Goal: Check status: Check status

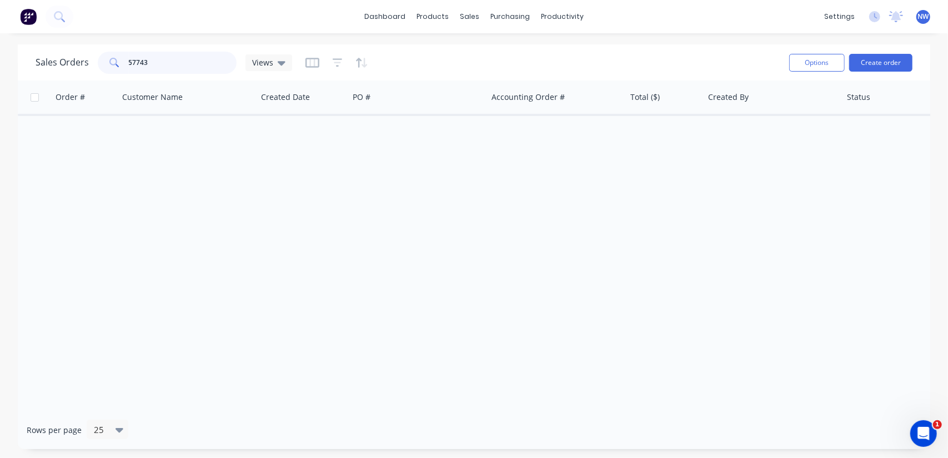
drag, startPoint x: 179, startPoint y: 67, endPoint x: 67, endPoint y: 70, distance: 111.6
click at [67, 70] on div "Sales Orders 57743 Views" at bounding box center [164, 63] width 256 height 22
paste input "48507"
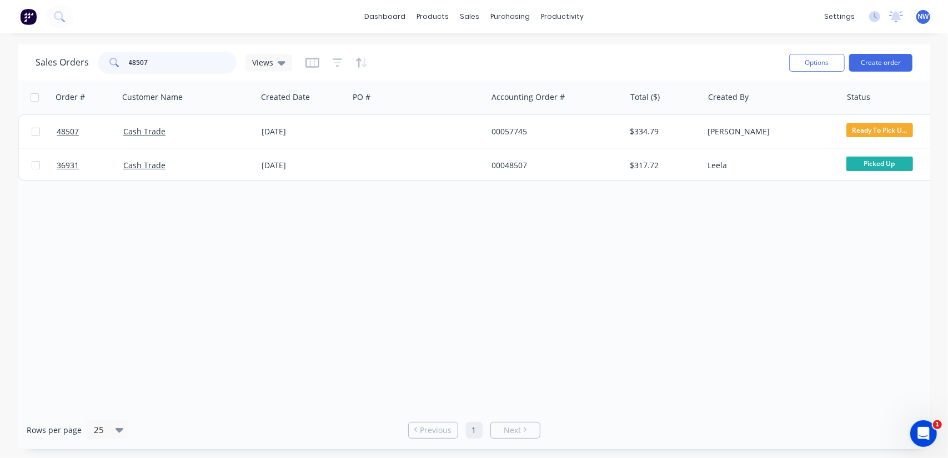
drag, startPoint x: 160, startPoint y: 63, endPoint x: 150, endPoint y: 34, distance: 30.7
click at [92, 56] on div "Sales Orders 48507 Views" at bounding box center [164, 63] width 256 height 22
paste input "474"
type input "48474"
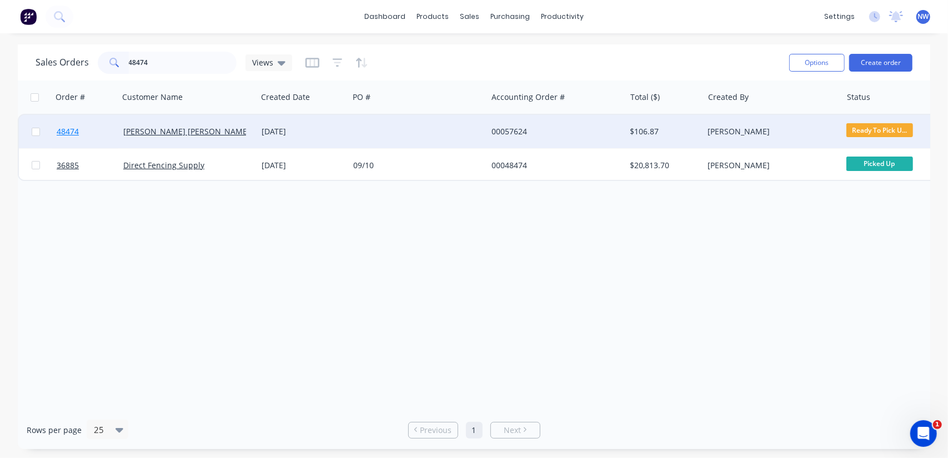
click at [62, 130] on span "48474" at bounding box center [68, 131] width 22 height 11
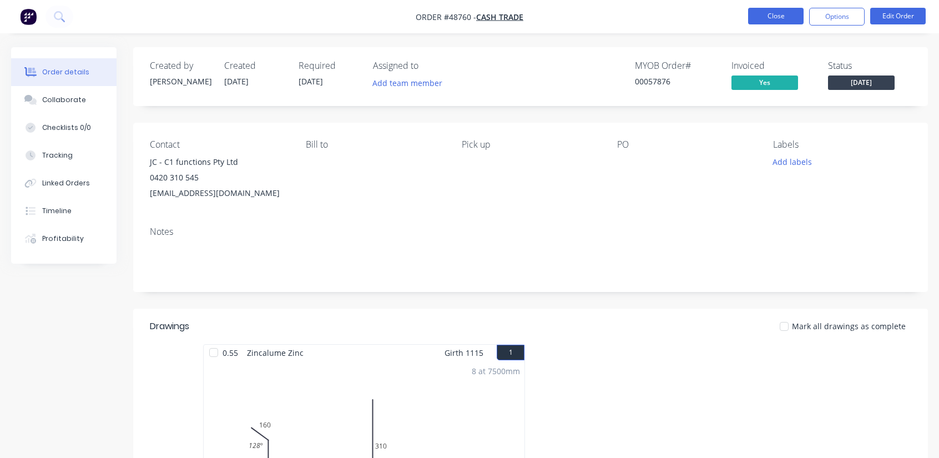
click at [770, 22] on button "Close" at bounding box center [776, 16] width 56 height 17
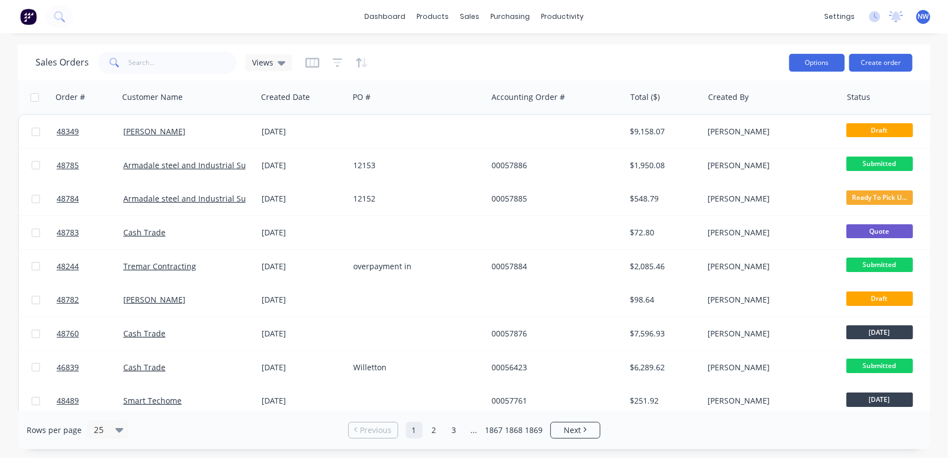
click at [818, 67] on button "Options" at bounding box center [817, 63] width 56 height 18
click at [653, 48] on div "Sales Orders Views Options Change Status Archive Export Create order" at bounding box center [474, 62] width 912 height 36
click at [317, 63] on icon "button" at bounding box center [312, 63] width 14 height 10
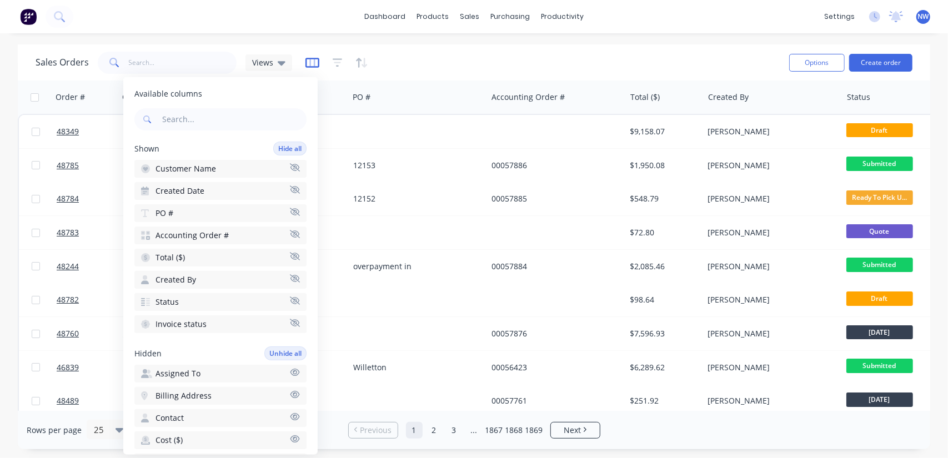
click at [314, 64] on icon "button" at bounding box center [312, 62] width 14 height 11
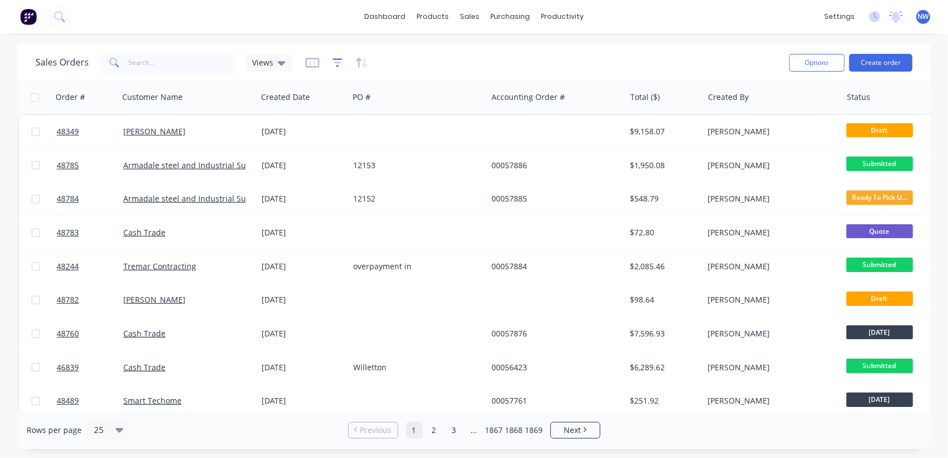
click at [336, 64] on icon "button" at bounding box center [337, 62] width 10 height 11
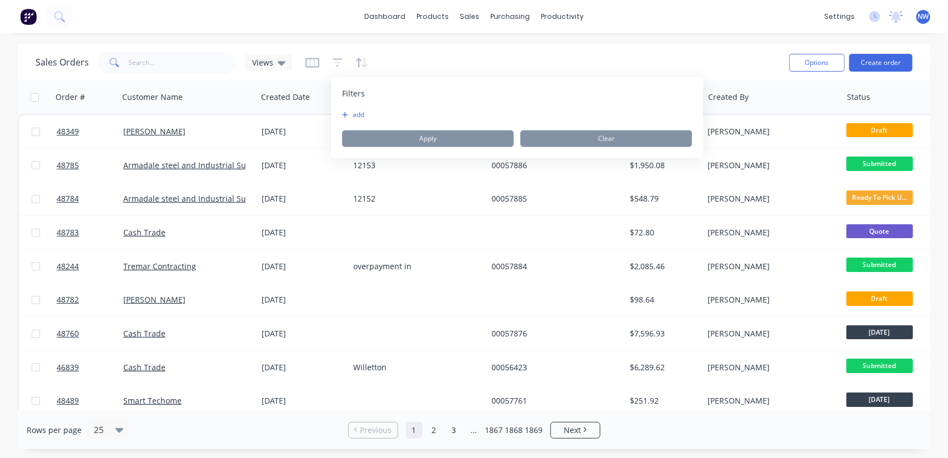
click at [347, 114] on icon "button" at bounding box center [345, 115] width 6 height 7
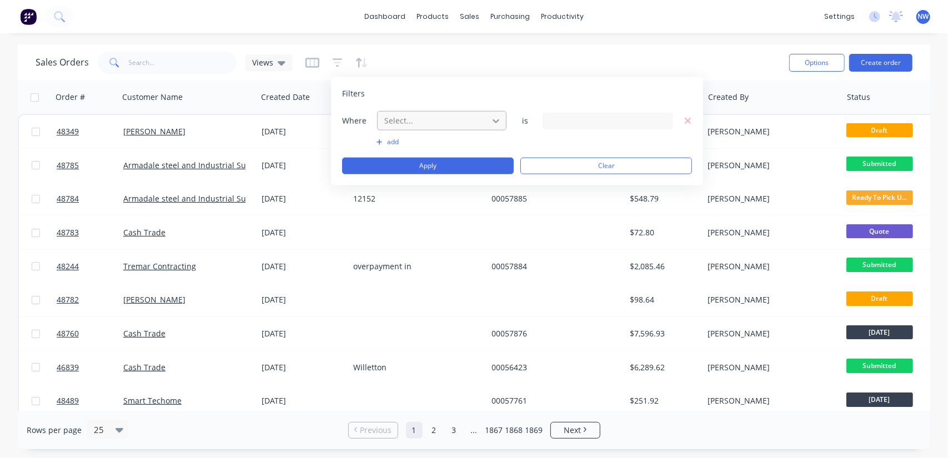
click at [490, 120] on icon at bounding box center [495, 120] width 11 height 11
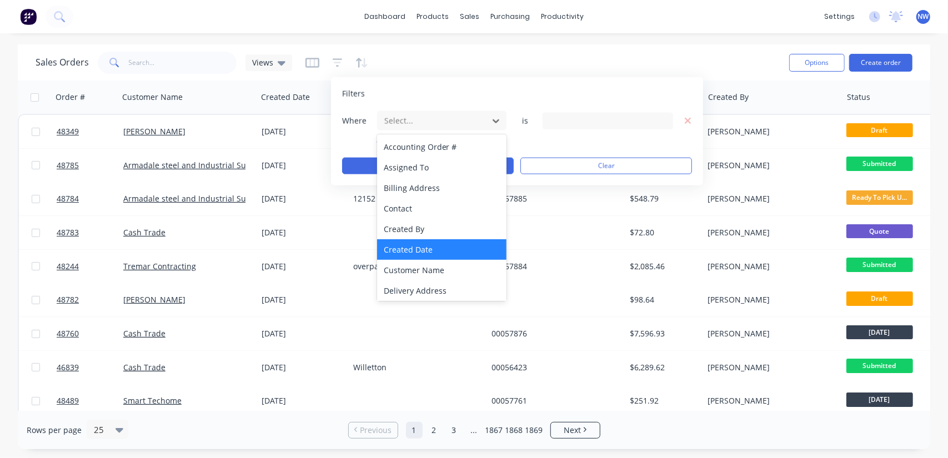
click at [397, 248] on div "Created Date" at bounding box center [442, 249] width 130 height 21
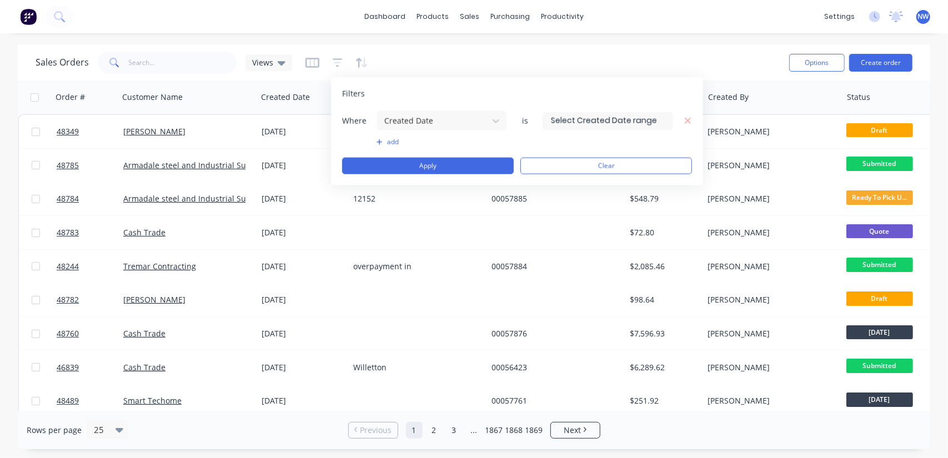
click at [587, 117] on input at bounding box center [607, 120] width 129 height 17
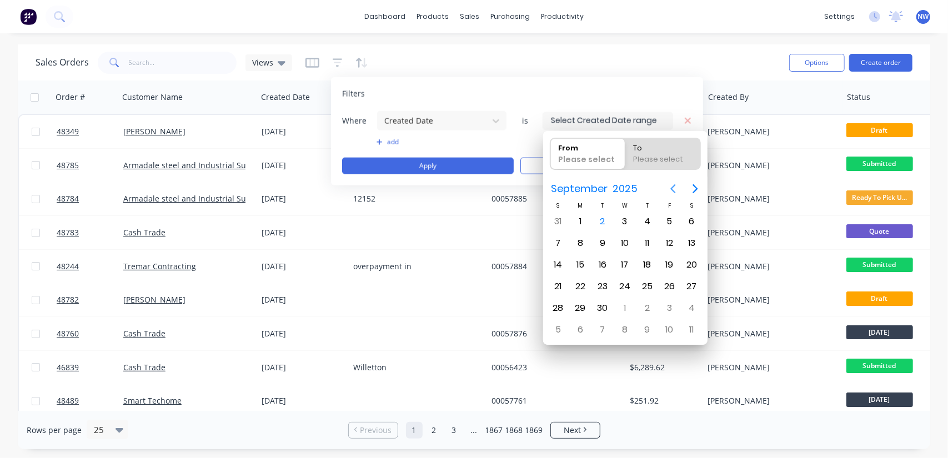
click at [673, 186] on icon "Previous page" at bounding box center [672, 188] width 5 height 9
click at [584, 302] on div "25" at bounding box center [580, 308] width 17 height 17
type input "25/08/25"
radio input "false"
radio input "true"
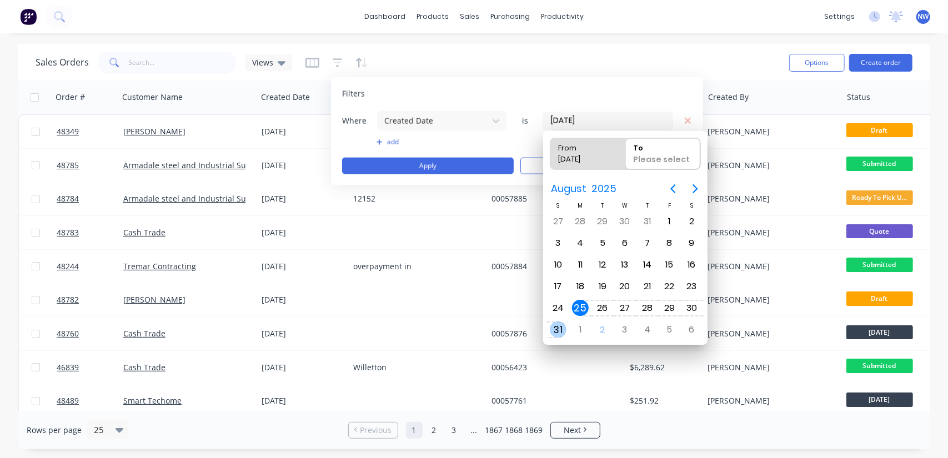
click at [555, 325] on div "31" at bounding box center [558, 329] width 17 height 17
type input "25/08/25 - 31/08/25"
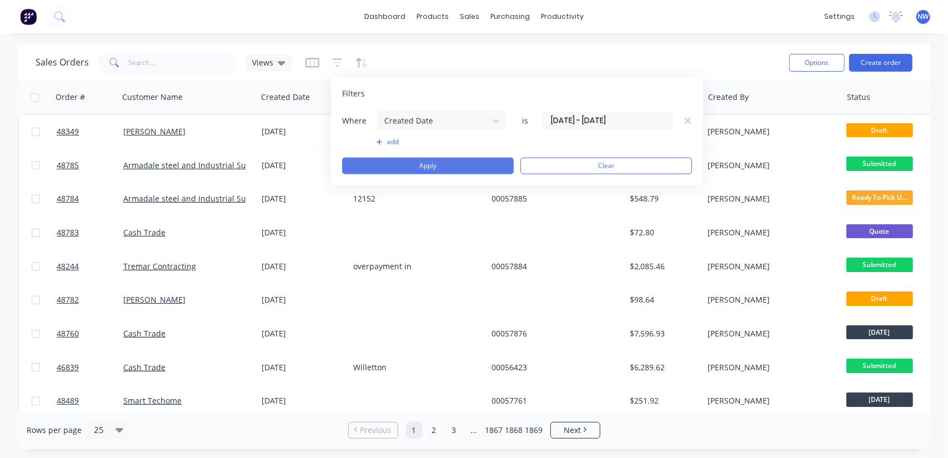
click at [444, 164] on button "Apply" at bounding box center [428, 166] width 172 height 17
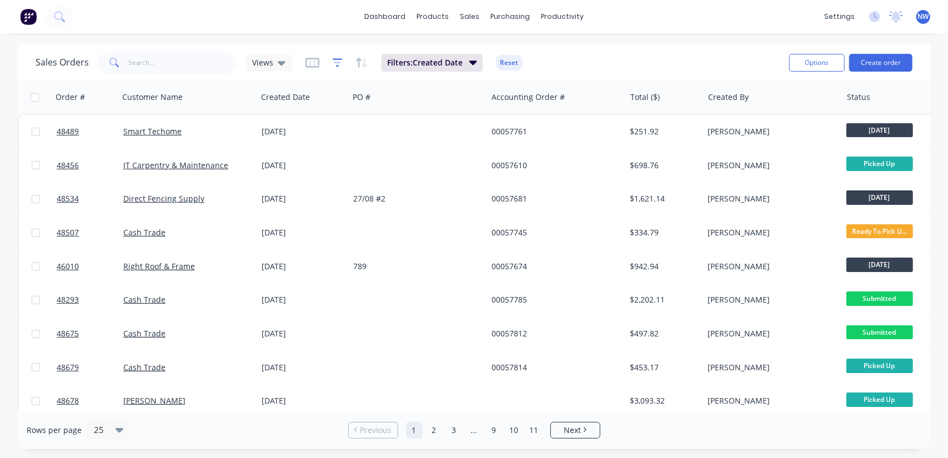
click at [336, 62] on icon "button" at bounding box center [337, 63] width 7 height 2
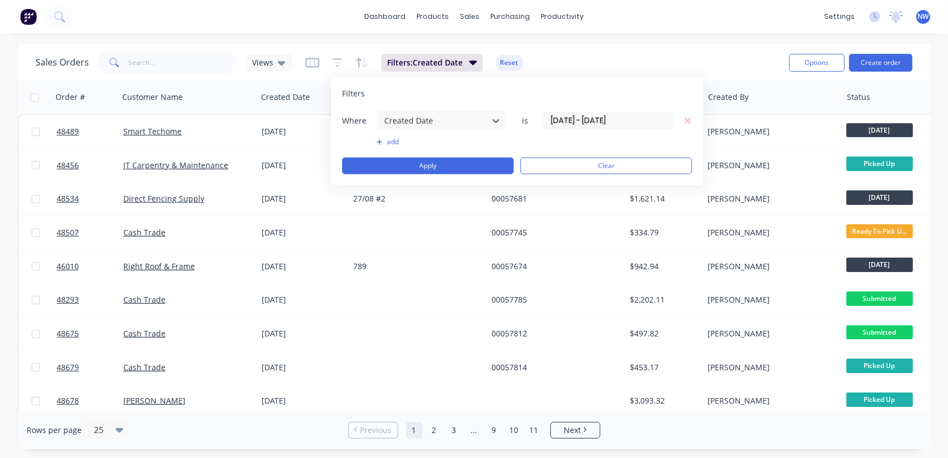
click at [375, 141] on div "add" at bounding box center [517, 142] width 350 height 9
click at [379, 142] on icon "button" at bounding box center [379, 142] width 6 height 6
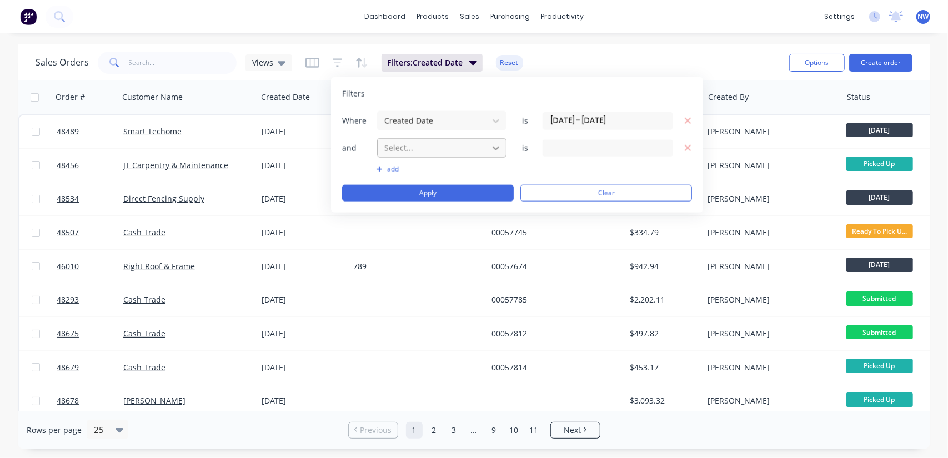
click at [498, 149] on icon at bounding box center [495, 147] width 11 height 11
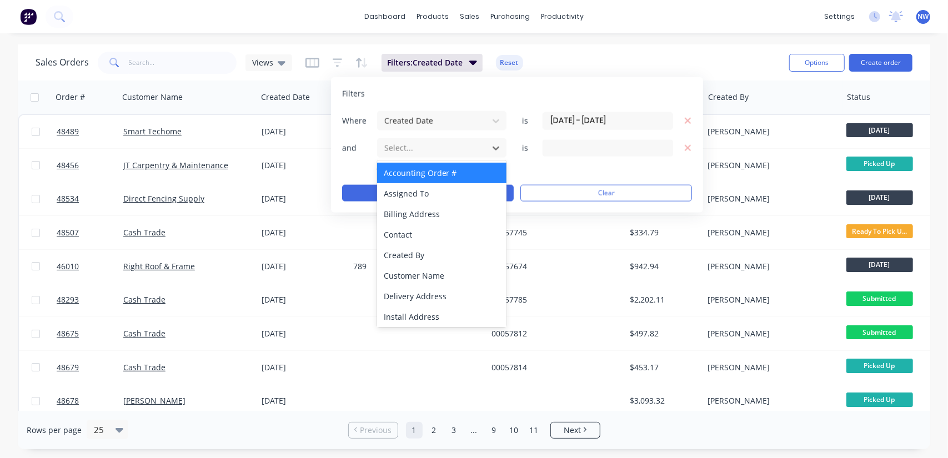
click at [433, 176] on div "Accounting Order #" at bounding box center [442, 173] width 130 height 21
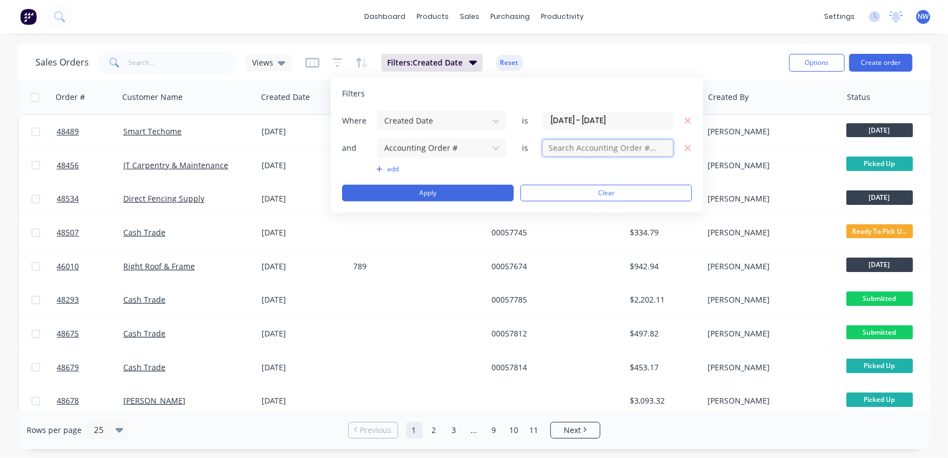
click at [647, 150] on input "text" at bounding box center [607, 147] width 130 height 17
click at [489, 193] on button "Apply" at bounding box center [428, 193] width 172 height 17
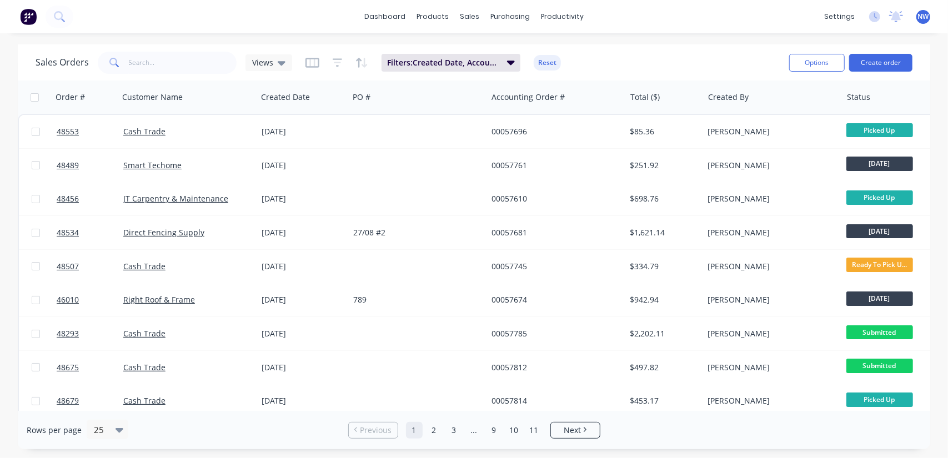
drag, startPoint x: 931, startPoint y: 108, endPoint x: 930, endPoint y: 152, distance: 43.3
click at [931, 153] on div "Sales Orders Views Filters: Created Date, Accounting Order # Reset Options Crea…" at bounding box center [474, 246] width 948 height 405
click at [821, 66] on button "Options" at bounding box center [817, 63] width 56 height 18
click at [819, 59] on button "Options" at bounding box center [817, 63] width 56 height 18
click at [818, 59] on button "Options" at bounding box center [817, 63] width 56 height 18
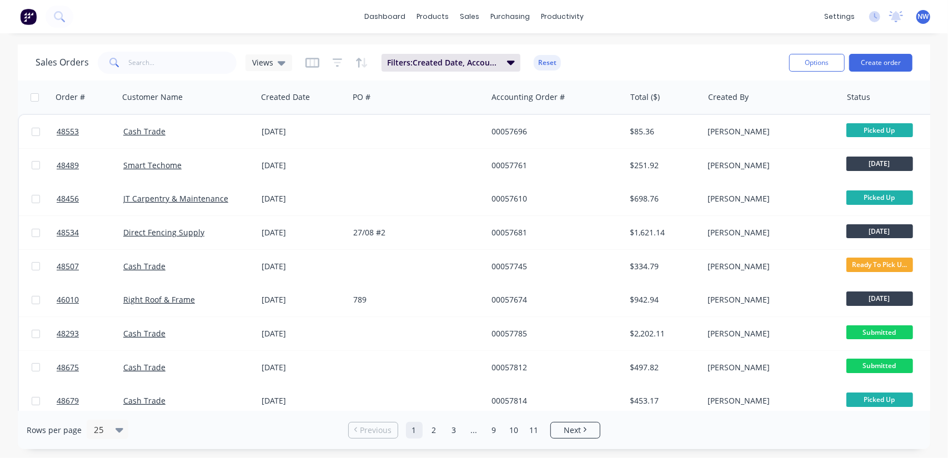
click at [728, 31] on div "dashboard products sales purchasing productivity dashboard products Product Cat…" at bounding box center [474, 16] width 948 height 33
click at [283, 61] on icon at bounding box center [282, 63] width 8 height 12
click at [280, 62] on icon at bounding box center [282, 63] width 8 height 4
click at [510, 61] on icon "button" at bounding box center [511, 63] width 8 height 4
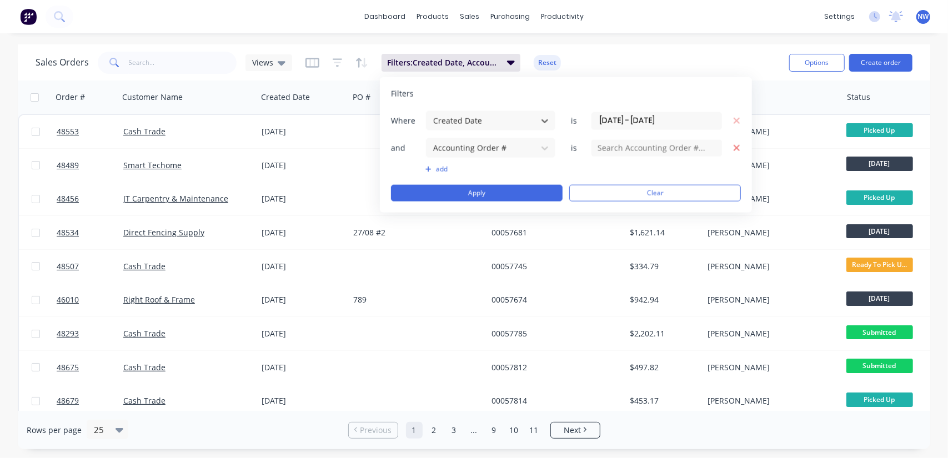
click at [736, 145] on icon "button" at bounding box center [736, 148] width 6 height 6
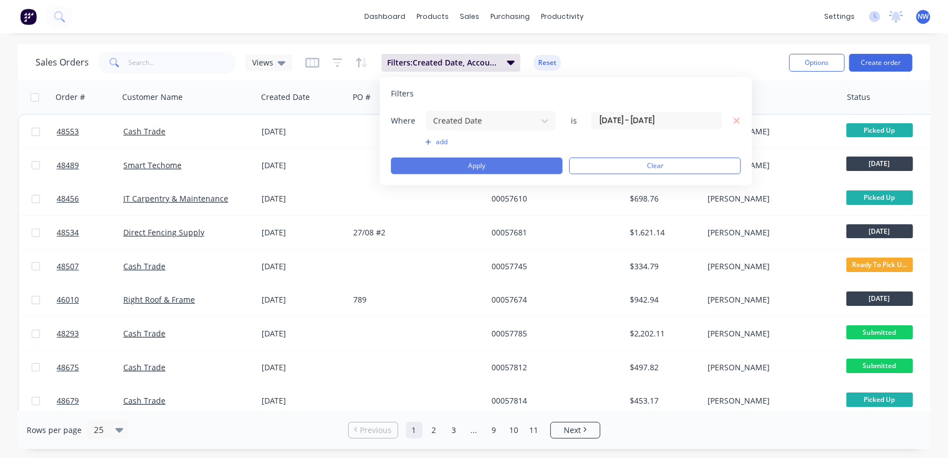
click at [476, 164] on button "Apply" at bounding box center [477, 166] width 172 height 17
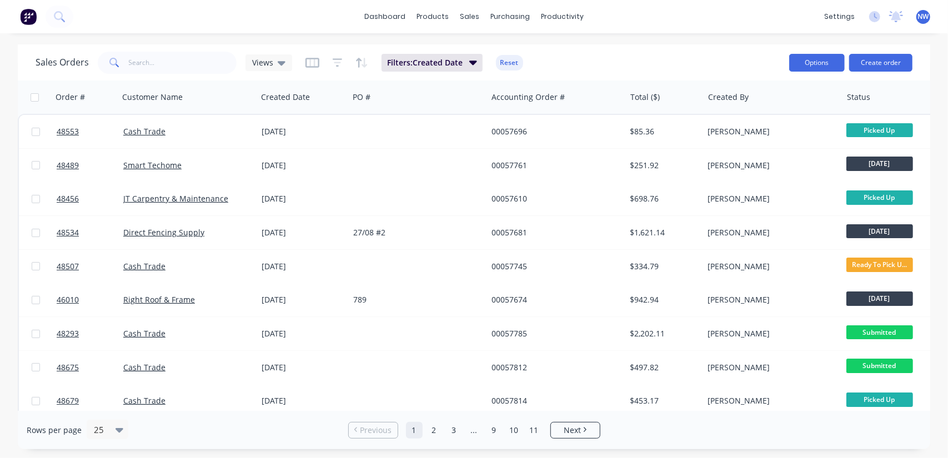
click at [808, 63] on button "Options" at bounding box center [817, 63] width 56 height 18
click at [746, 62] on div "Sales Orders Views Filters: Created Date Reset" at bounding box center [408, 62] width 744 height 27
click at [511, 65] on button "Reset" at bounding box center [509, 63] width 27 height 16
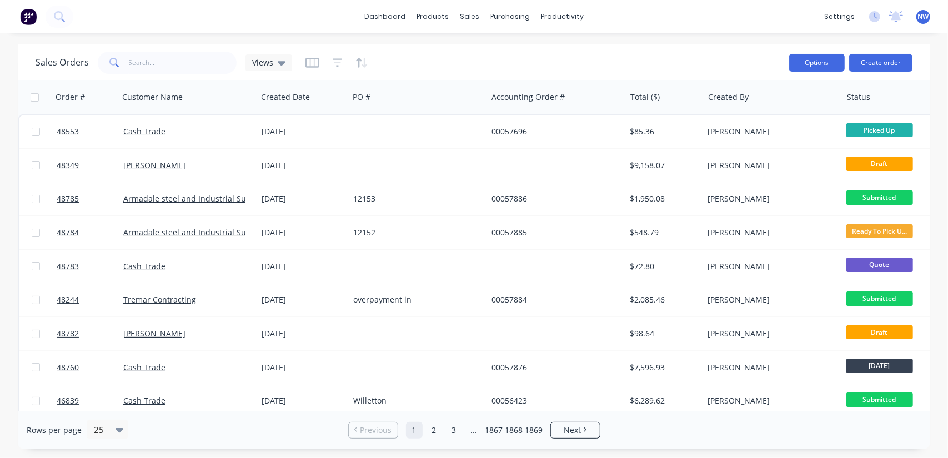
click at [796, 60] on button "Options" at bounding box center [817, 63] width 56 height 18
click at [639, 46] on div "Sales Orders Views Options Change Status Archive Export Create order" at bounding box center [474, 62] width 912 height 36
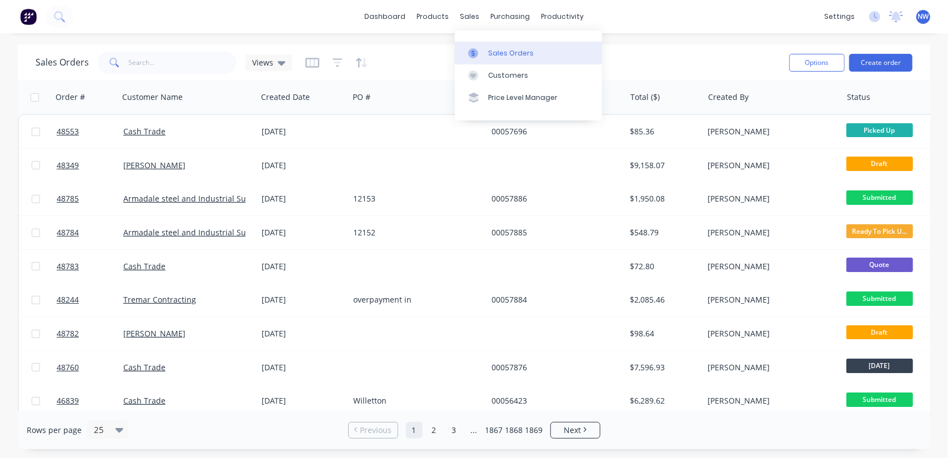
click at [493, 53] on div "Sales Orders" at bounding box center [511, 53] width 46 height 10
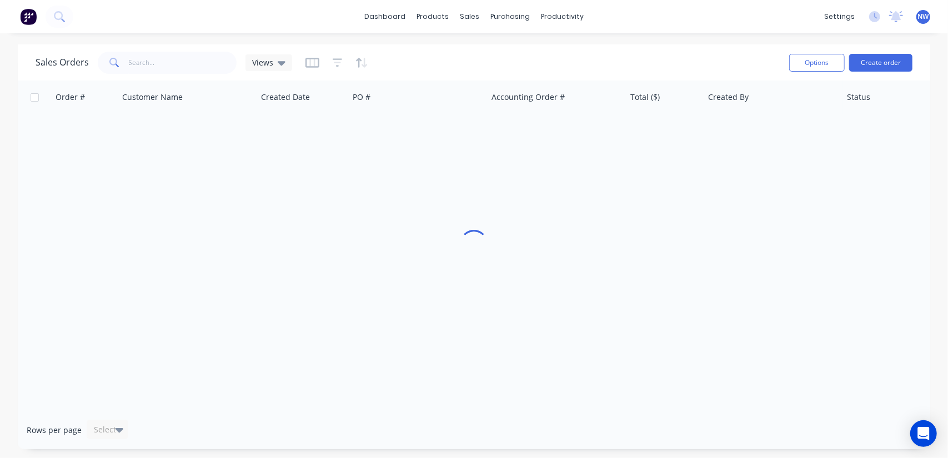
click at [31, 17] on img at bounding box center [28, 16] width 17 height 17
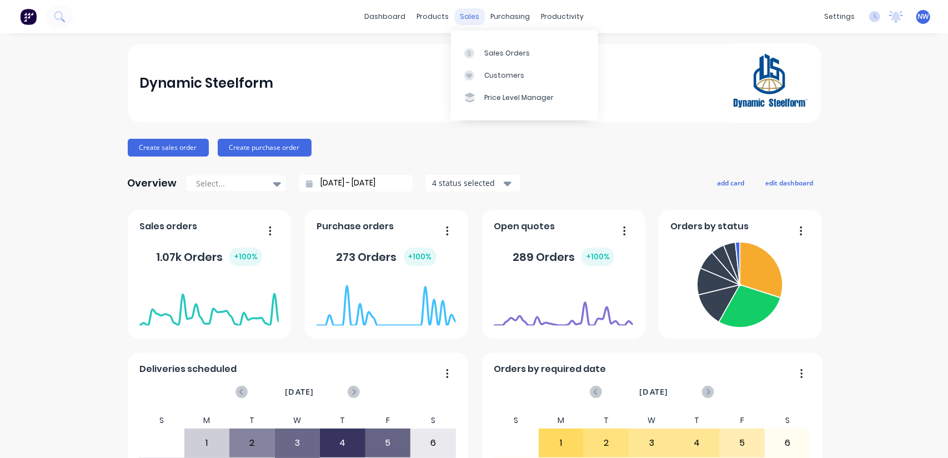
click at [466, 19] on div "sales" at bounding box center [469, 16] width 31 height 17
click at [513, 52] on div "Sales Orders" at bounding box center [507, 53] width 46 height 10
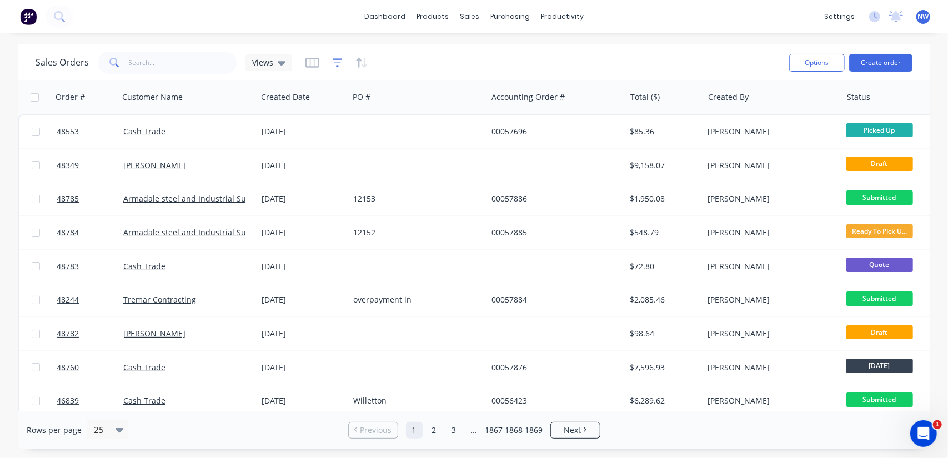
click at [337, 63] on icon "button" at bounding box center [337, 63] width 7 height 2
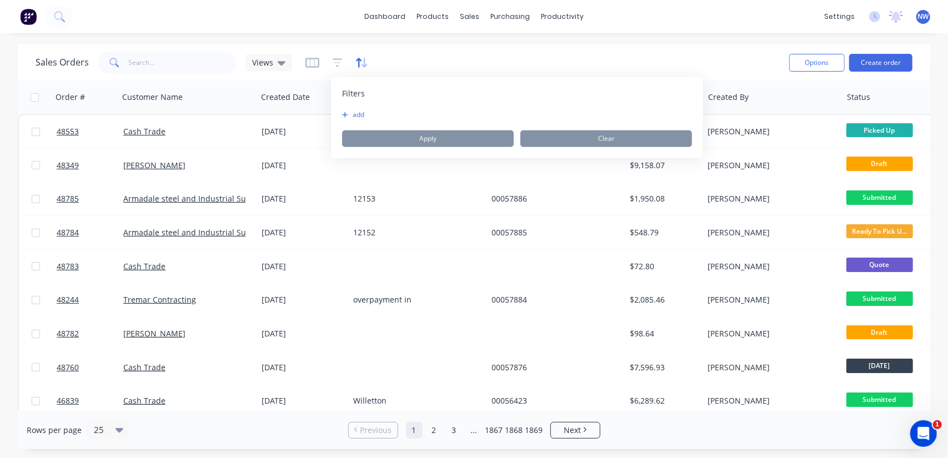
click at [359, 61] on icon "button" at bounding box center [359, 62] width 6 height 9
click at [378, 114] on button "add" at bounding box center [372, 114] width 14 height 9
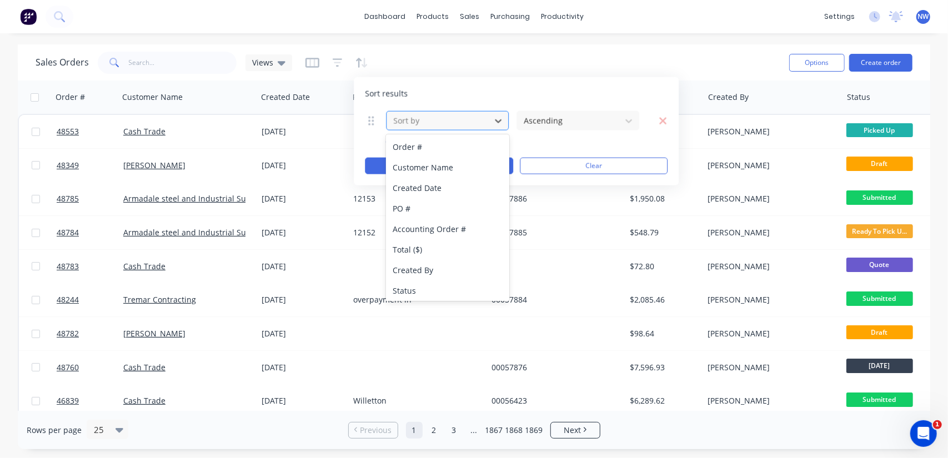
click at [431, 123] on div at bounding box center [438, 121] width 93 height 14
click at [438, 190] on div "Created Date" at bounding box center [447, 188] width 123 height 21
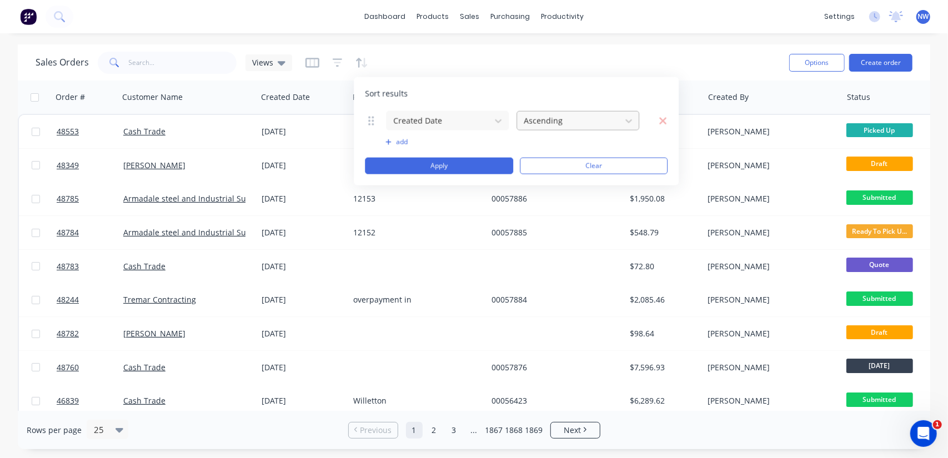
click at [565, 117] on div at bounding box center [568, 121] width 93 height 14
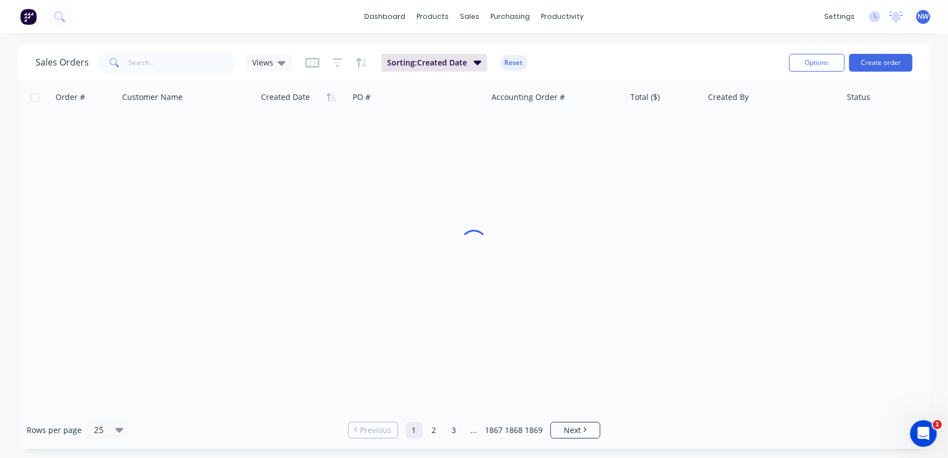
click at [543, 47] on div "Sales Orders Views Sorting: Created Date Reset Options Create order" at bounding box center [474, 62] width 912 height 36
click at [509, 63] on button "Reset" at bounding box center [513, 63] width 27 height 16
click at [340, 65] on icon "button" at bounding box center [337, 62] width 10 height 11
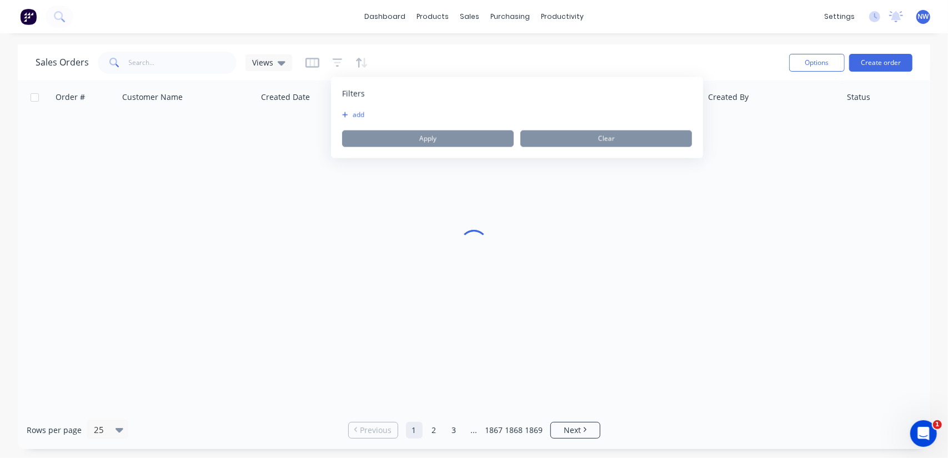
click at [350, 118] on button "add" at bounding box center [356, 114] width 28 height 9
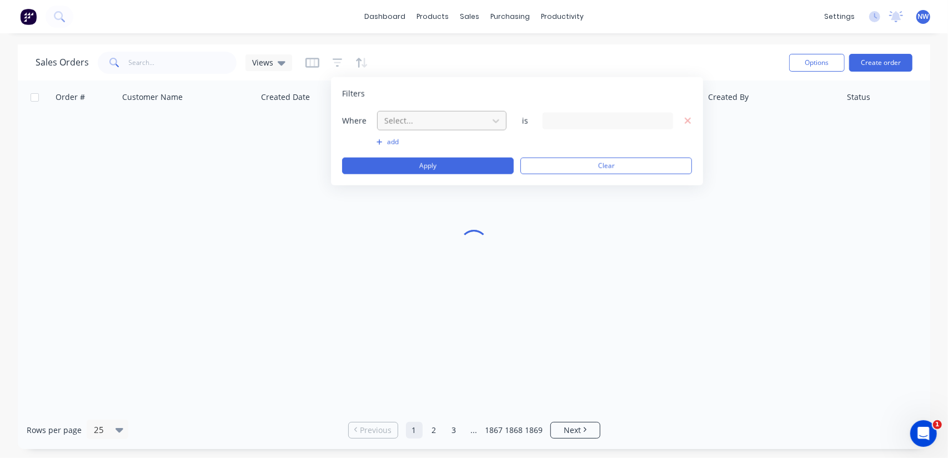
click at [436, 125] on div at bounding box center [432, 121] width 99 height 14
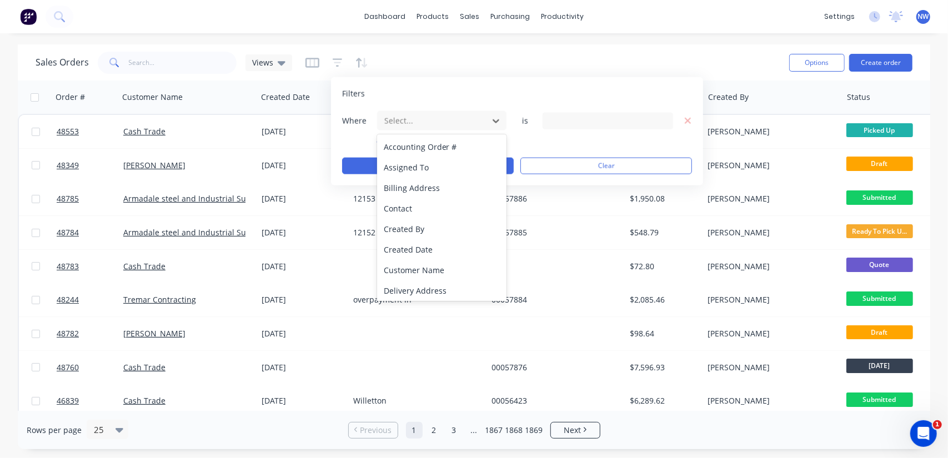
click at [410, 245] on div "Created Date" at bounding box center [442, 249] width 130 height 21
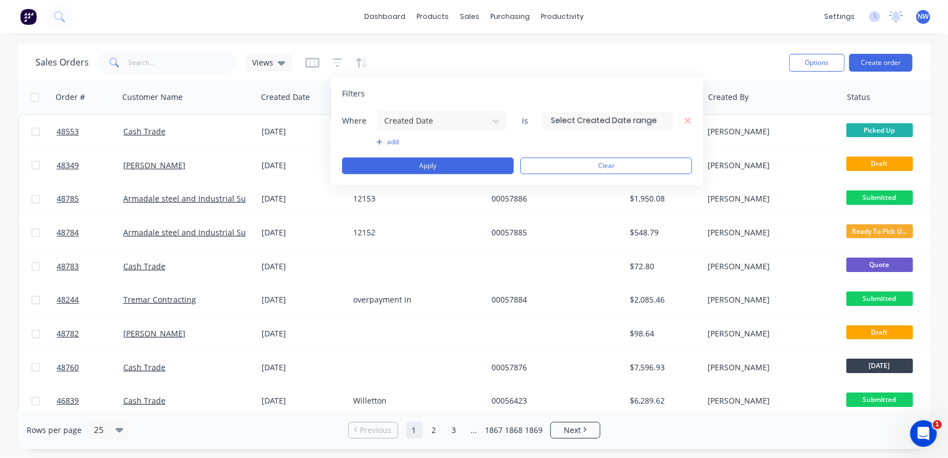
click at [624, 122] on input at bounding box center [607, 120] width 129 height 17
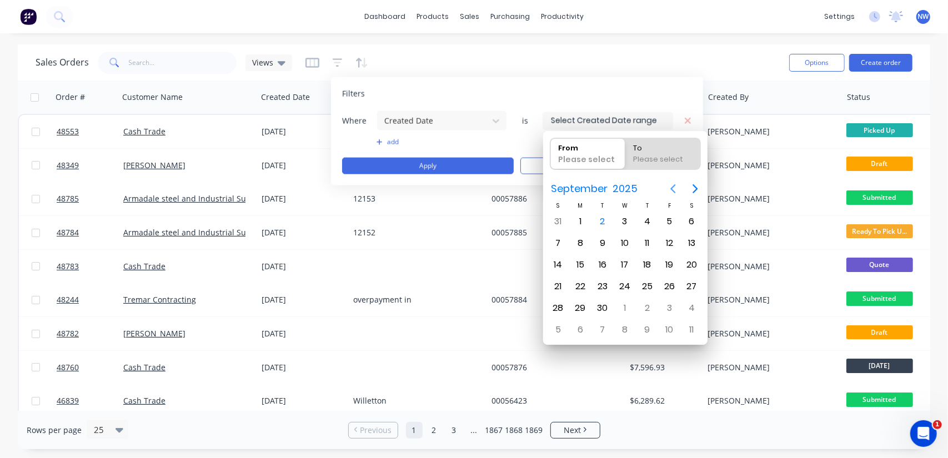
click at [668, 184] on icon "Previous page" at bounding box center [672, 188] width 13 height 13
click at [577, 306] on div "25" at bounding box center [580, 308] width 17 height 17
type input "25/08/25"
radio input "false"
radio input "true"
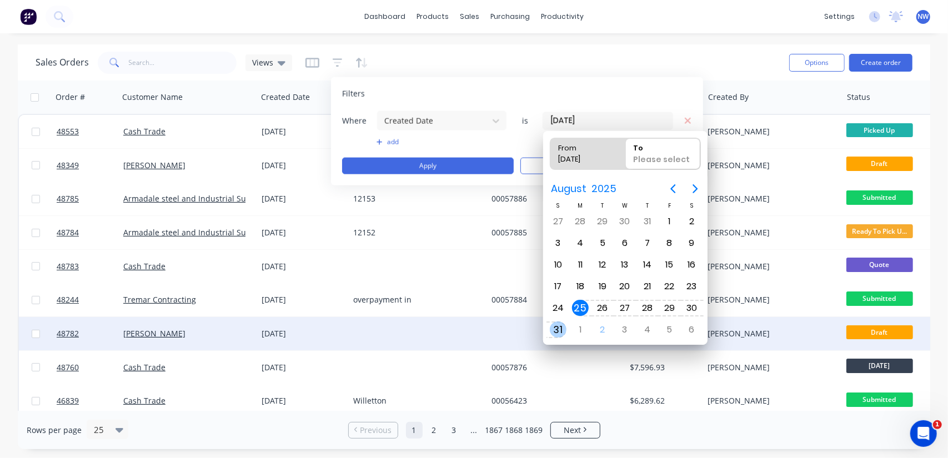
click at [561, 326] on div "31" at bounding box center [558, 329] width 17 height 17
type input "25/08/25 - 31/08/25"
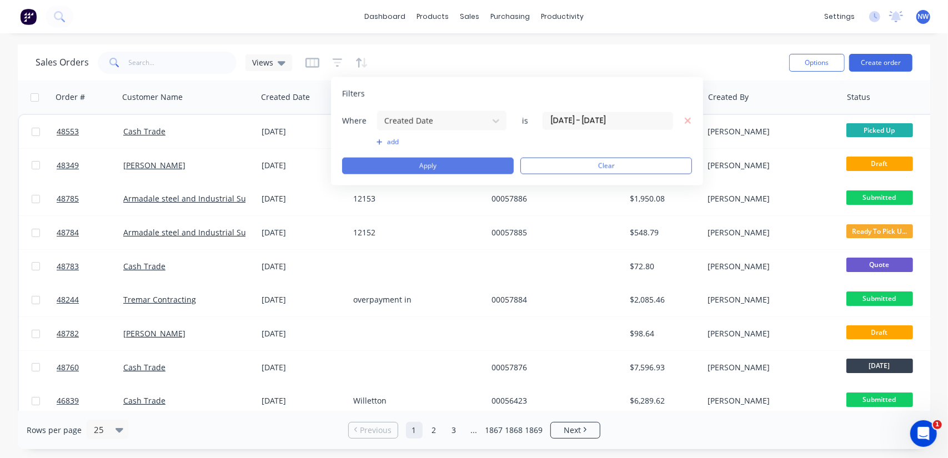
click at [426, 163] on button "Apply" at bounding box center [428, 166] width 172 height 17
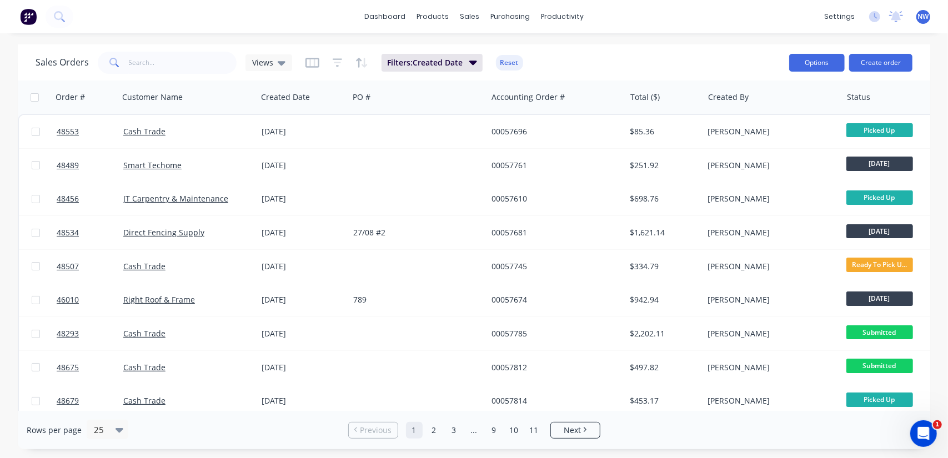
click at [809, 70] on button "Options" at bounding box center [817, 63] width 56 height 18
click at [735, 49] on div "Sales Orders Views Filters: Created Date Reset" at bounding box center [408, 62] width 744 height 27
click at [118, 432] on icon at bounding box center [119, 430] width 8 height 12
click at [99, 409] on div "100" at bounding box center [105, 402] width 42 height 21
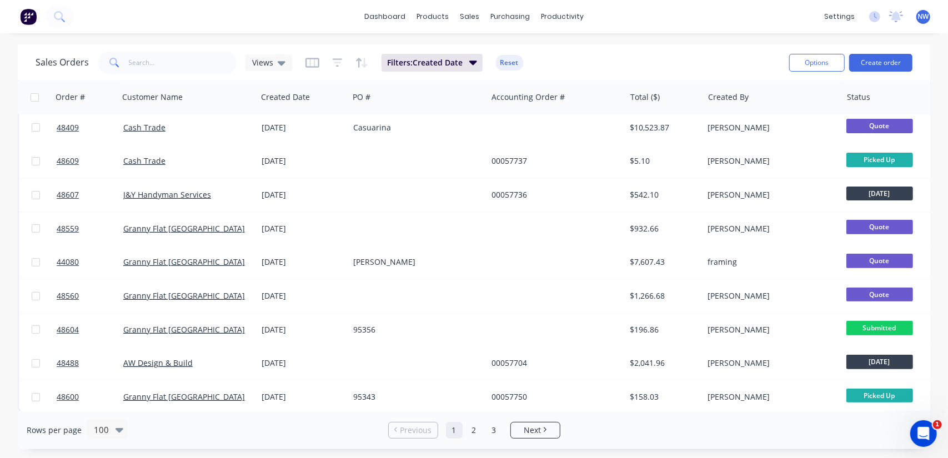
scroll to position [3076, 0]
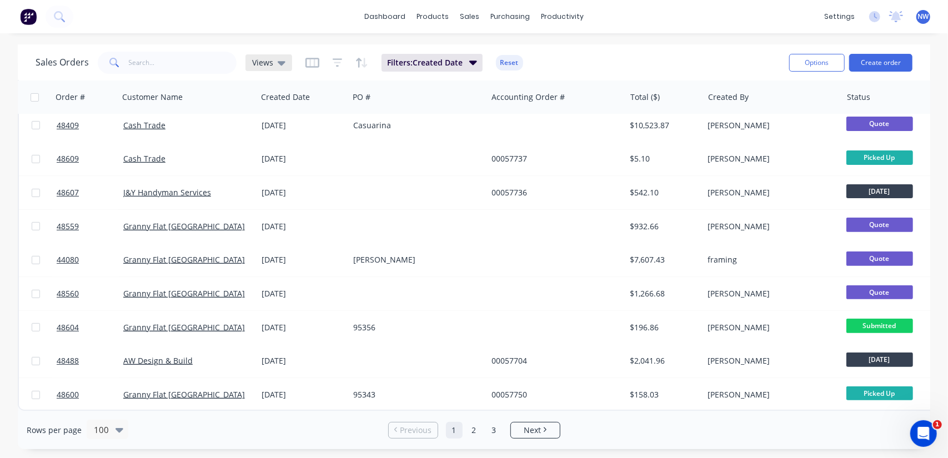
click at [280, 65] on icon at bounding box center [282, 63] width 8 height 4
click at [825, 67] on button "Options" at bounding box center [817, 63] width 56 height 18
click at [750, 138] on div "Export" at bounding box center [783, 135] width 102 height 16
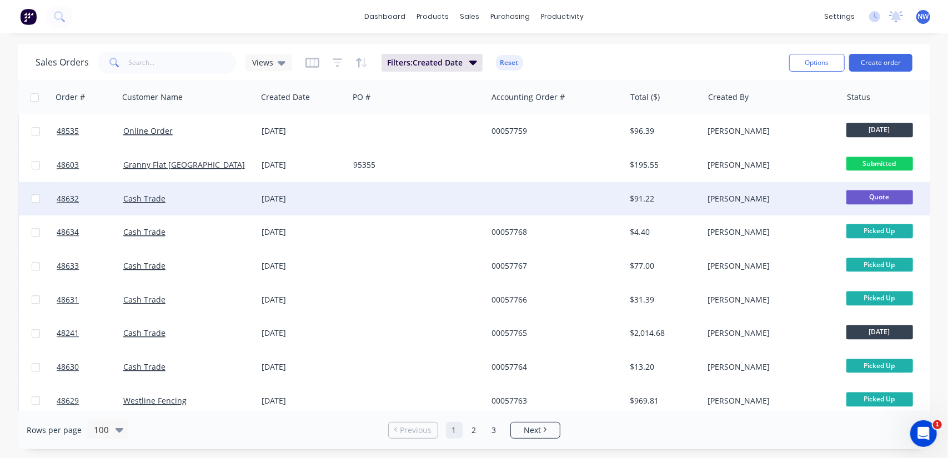
scroll to position [1799, 0]
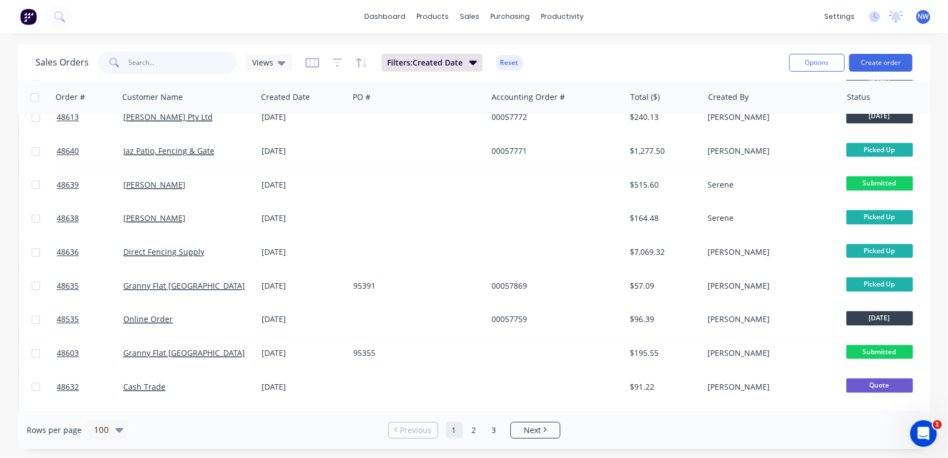
click at [167, 57] on input "text" at bounding box center [183, 63] width 108 height 22
paste input "48669"
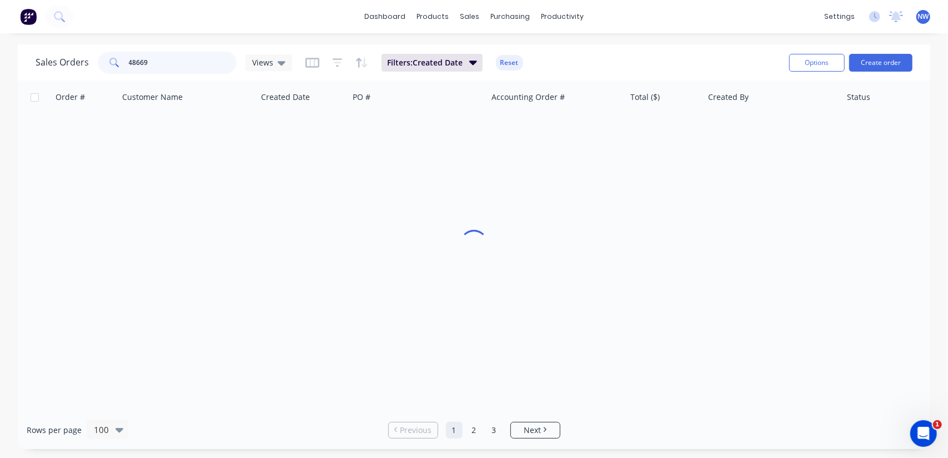
scroll to position [0, 0]
drag, startPoint x: 168, startPoint y: 61, endPoint x: 129, endPoint y: 57, distance: 38.5
click at [129, 57] on input "48669" at bounding box center [183, 63] width 108 height 22
type input "4"
drag, startPoint x: 166, startPoint y: 61, endPoint x: 109, endPoint y: 46, distance: 59.1
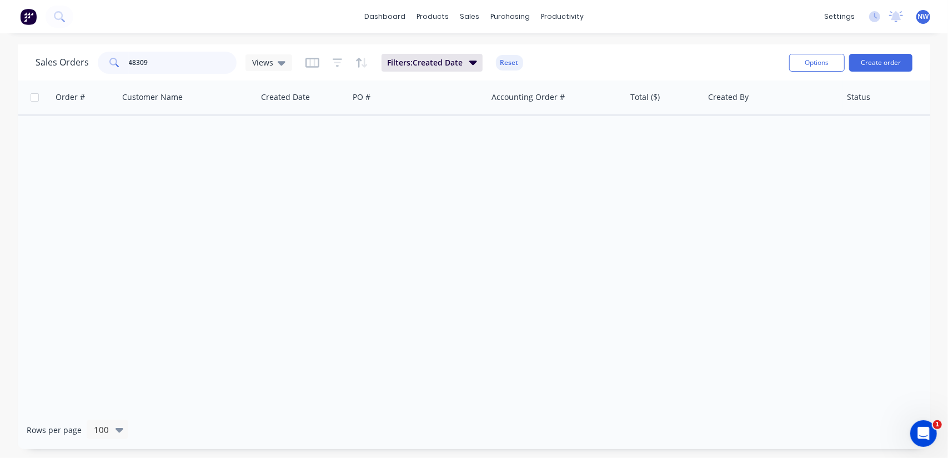
click at [90, 59] on div "Sales Orders 48309 Views" at bounding box center [164, 63] width 256 height 22
type input "48309"
drag, startPoint x: 164, startPoint y: 60, endPoint x: 120, endPoint y: 59, distance: 43.9
click at [120, 59] on div "48309" at bounding box center [167, 63] width 139 height 22
click at [446, 65] on span "Filters: Created Date" at bounding box center [424, 62] width 75 height 11
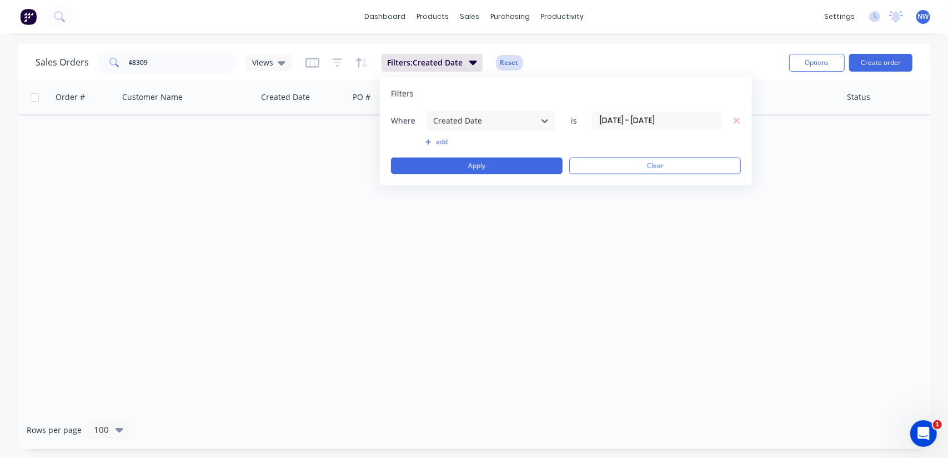
click at [508, 64] on button "Reset" at bounding box center [509, 63] width 27 height 16
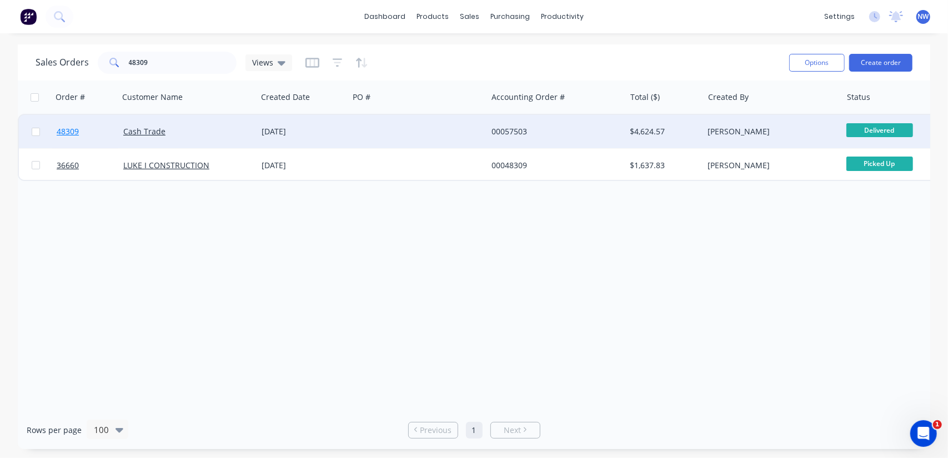
click at [73, 134] on span "48309" at bounding box center [68, 131] width 22 height 11
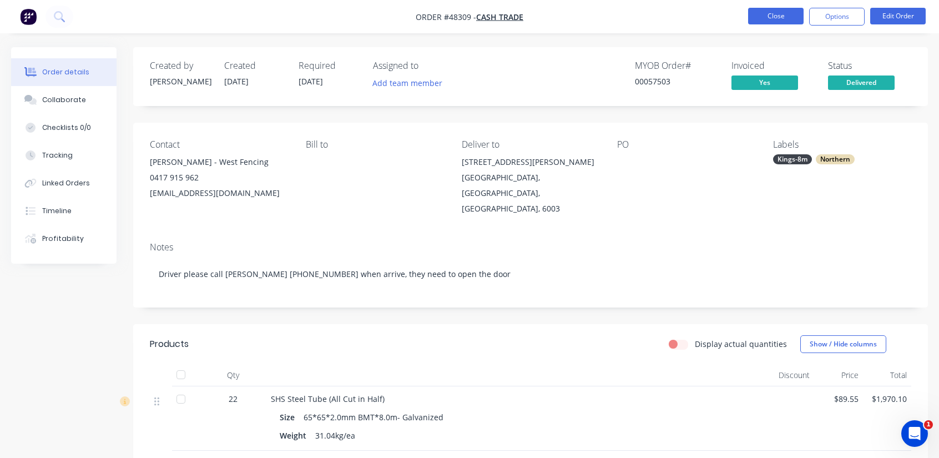
click at [768, 13] on button "Close" at bounding box center [776, 16] width 56 height 17
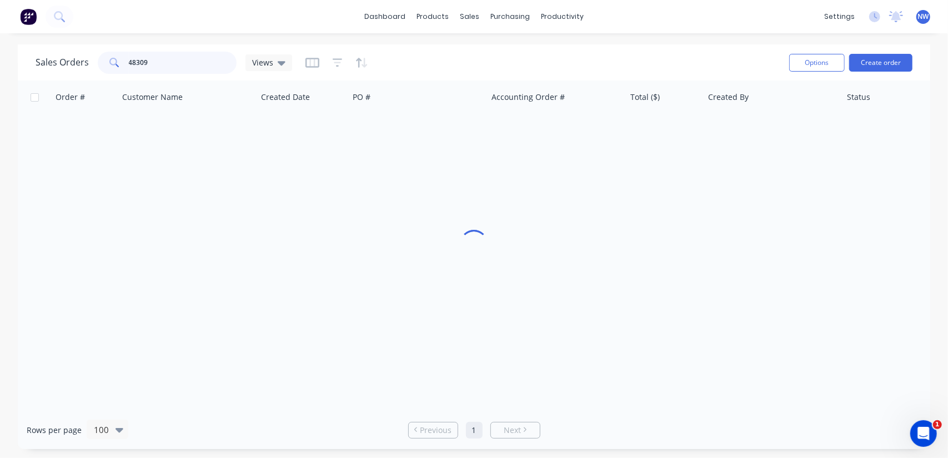
click at [160, 67] on input "48309" at bounding box center [183, 63] width 108 height 22
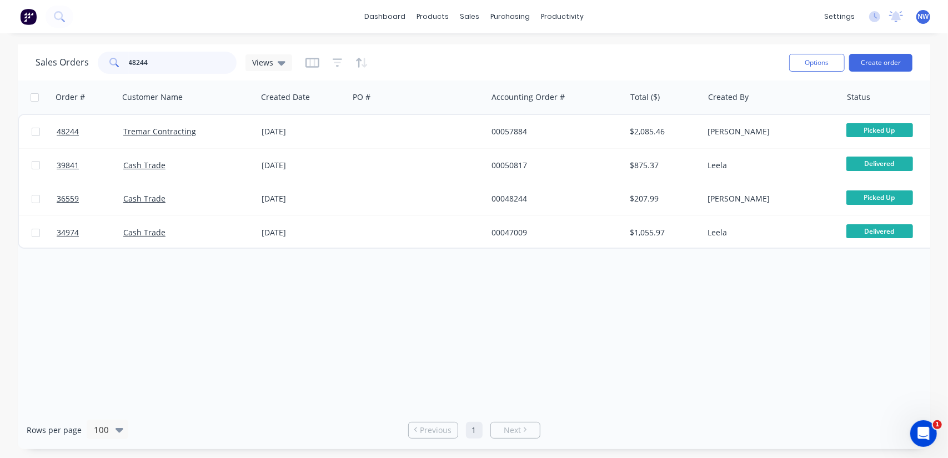
drag, startPoint x: 183, startPoint y: 64, endPoint x: 129, endPoint y: 66, distance: 54.4
click at [129, 66] on input "48244" at bounding box center [183, 63] width 108 height 22
paste input "48148"
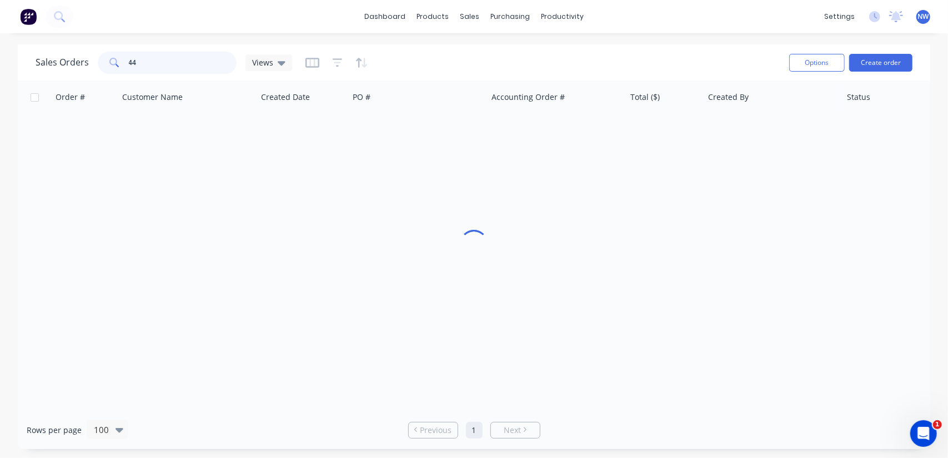
type input "4"
paste input "48148"
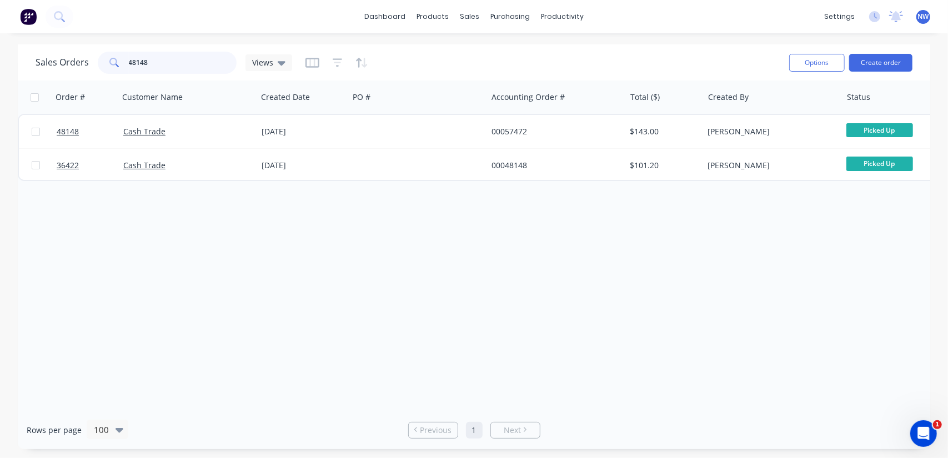
drag, startPoint x: 179, startPoint y: 66, endPoint x: 209, endPoint y: 39, distance: 40.1
click at [84, 56] on div "Sales Orders 48148 Views" at bounding box center [164, 63] width 256 height 22
click at [162, 65] on input "48148" at bounding box center [183, 63] width 108 height 22
type input "48028"
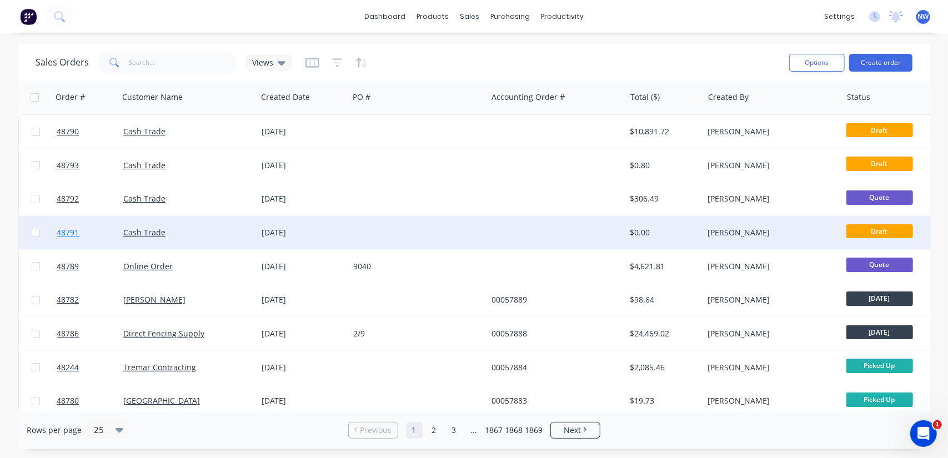
click at [68, 233] on span "48791" at bounding box center [68, 232] width 22 height 11
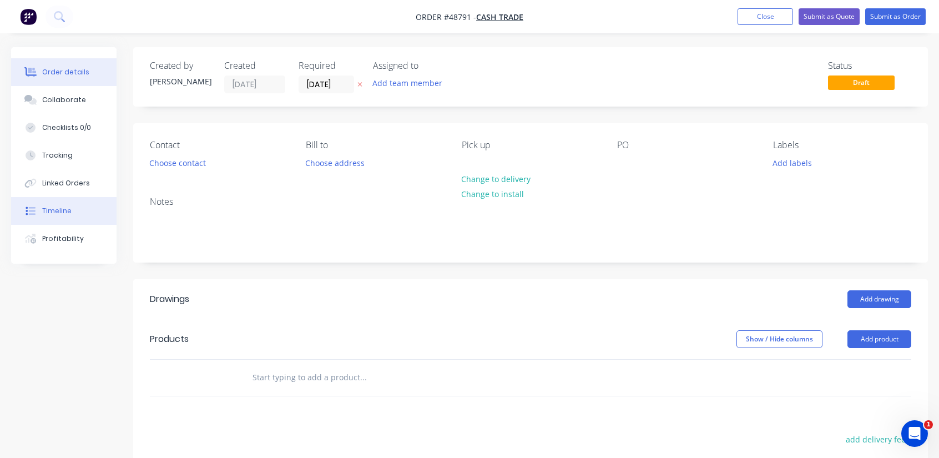
click at [48, 214] on div "Timeline" at bounding box center [56, 211] width 29 height 10
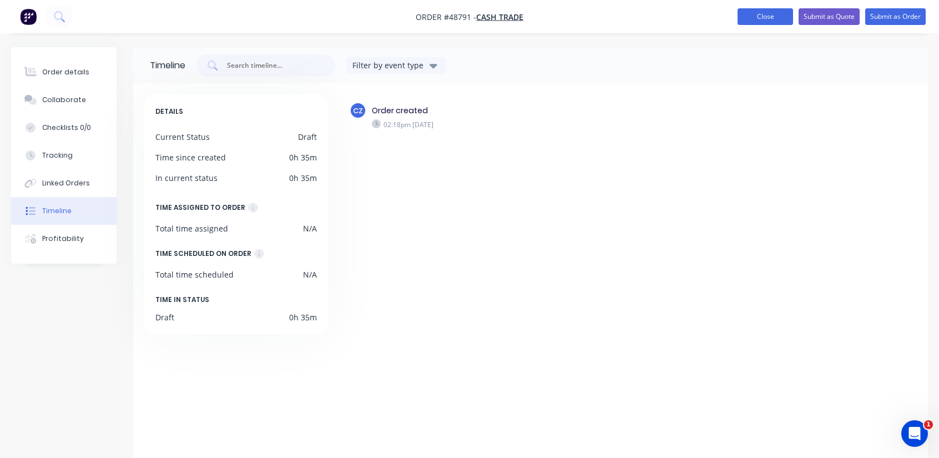
click at [776, 21] on button "Close" at bounding box center [766, 16] width 56 height 17
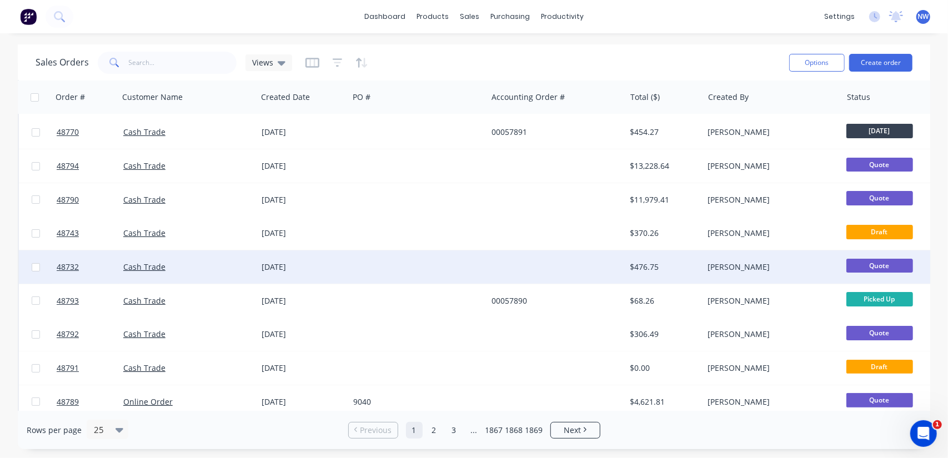
scroll to position [56, 0]
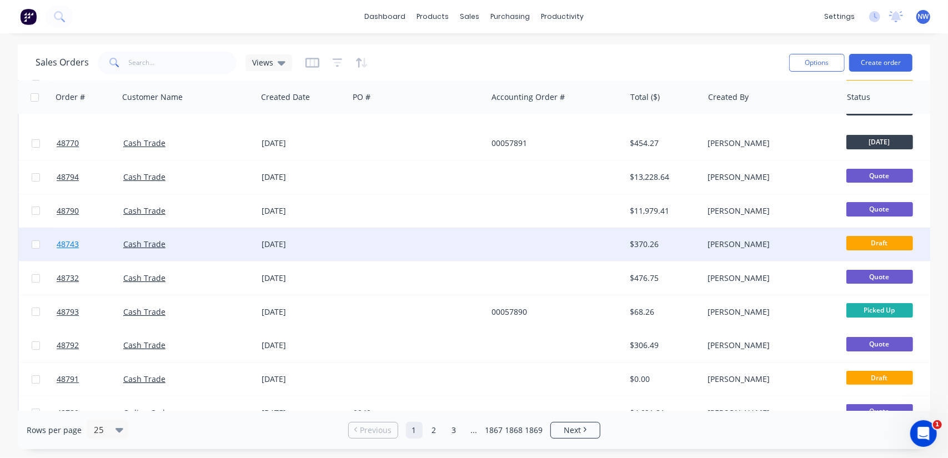
click at [71, 246] on span "48743" at bounding box center [68, 244] width 22 height 11
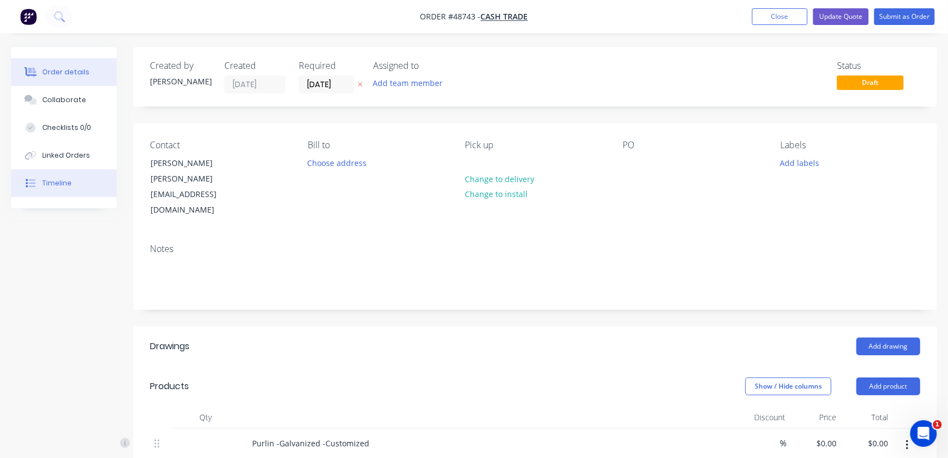
type input "$7.50"
type input "$234.34"
type input "$100.26"
type input "$2.00"
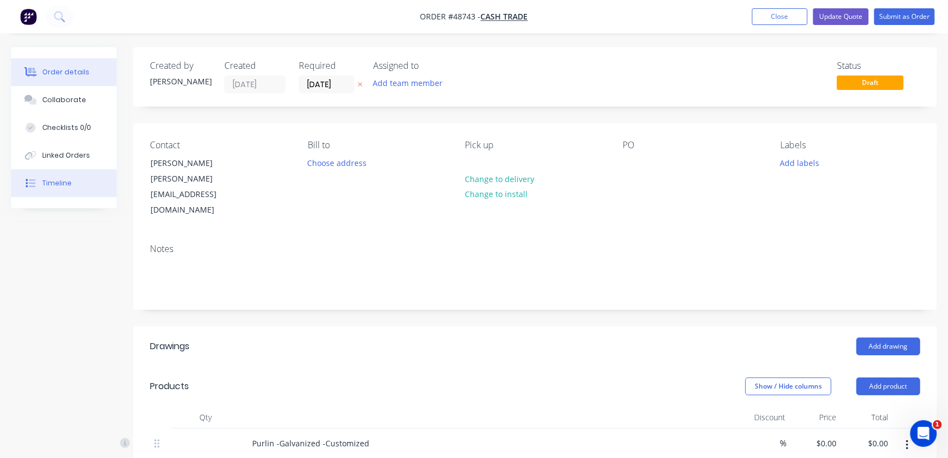
type input "$2.00"
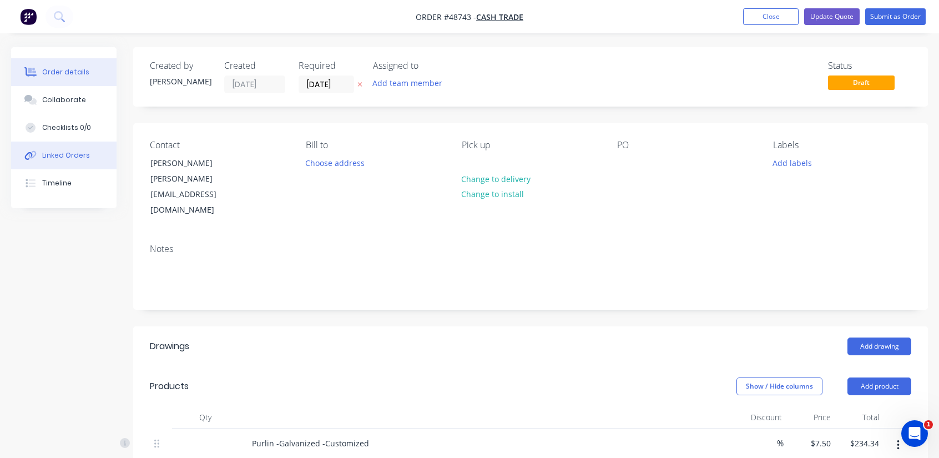
click at [57, 158] on div "Linked Orders" at bounding box center [66, 155] width 48 height 10
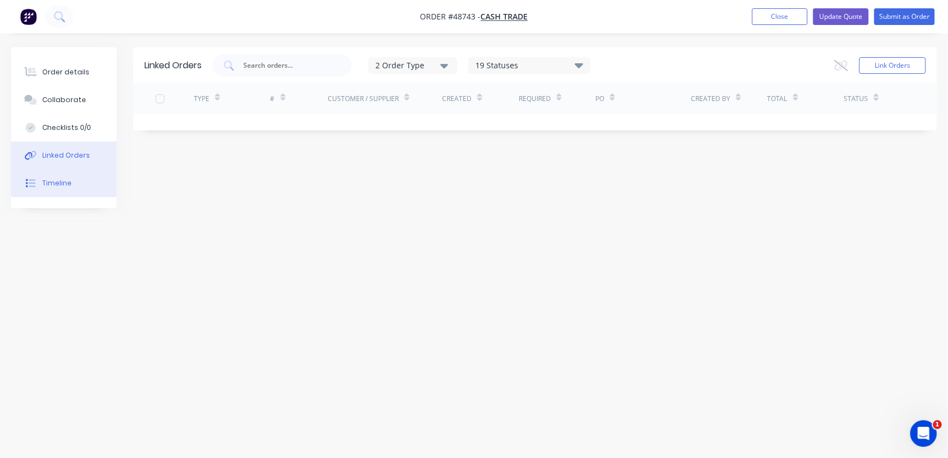
click at [68, 185] on div "Timeline" at bounding box center [56, 183] width 29 height 10
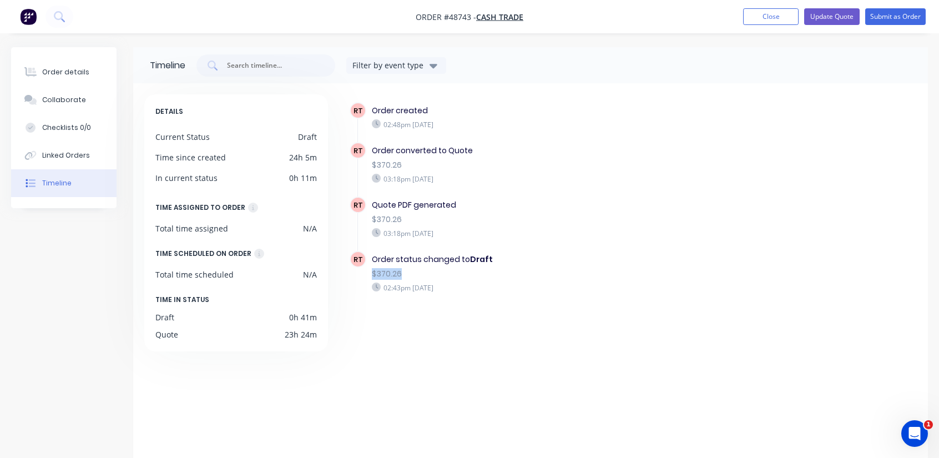
drag, startPoint x: 409, startPoint y: 268, endPoint x: 370, endPoint y: 265, distance: 38.4
click at [370, 265] on div "Order status changed to Draft $370.26 02:43pm Tuesday 02/09/25" at bounding box center [546, 273] width 361 height 44
click at [410, 271] on div "$370.26" at bounding box center [547, 274] width 350 height 12
click at [773, 22] on button "Close" at bounding box center [771, 16] width 56 height 17
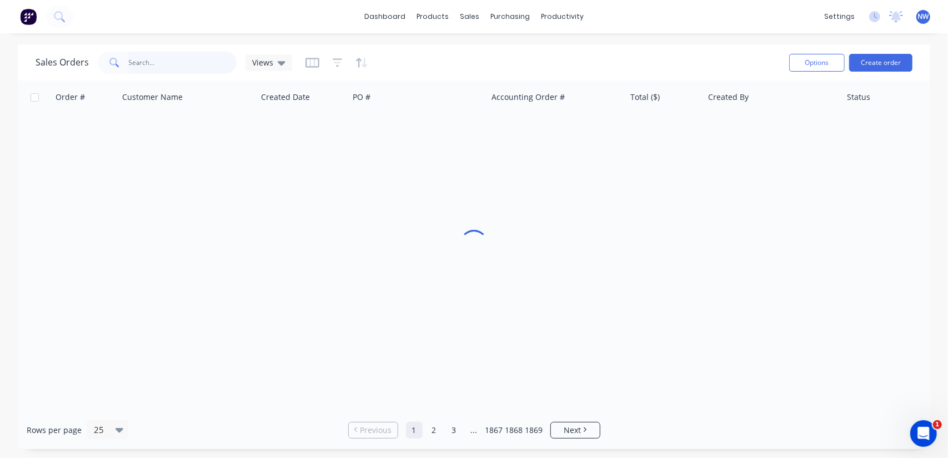
click at [148, 58] on input "text" at bounding box center [183, 63] width 108 height 22
type input "48641"
